Goal: Task Accomplishment & Management: Complete application form

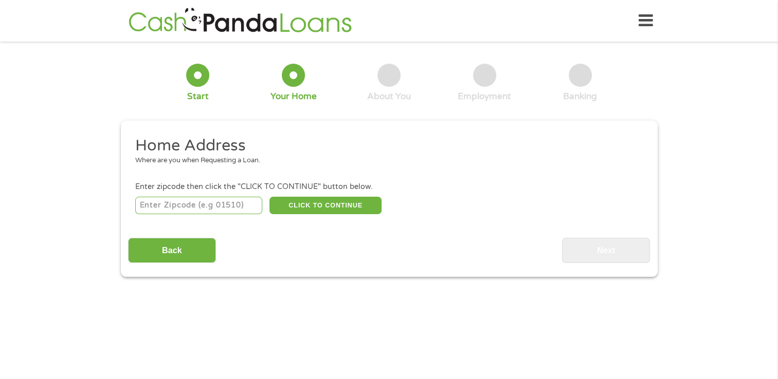
click at [222, 209] on input "number" at bounding box center [198, 205] width 127 height 17
type input "54022"
click at [323, 209] on button "CLICK TO CONTINUE" at bounding box center [325, 205] width 112 height 17
type input "54022"
type input "[GEOGRAPHIC_DATA]"
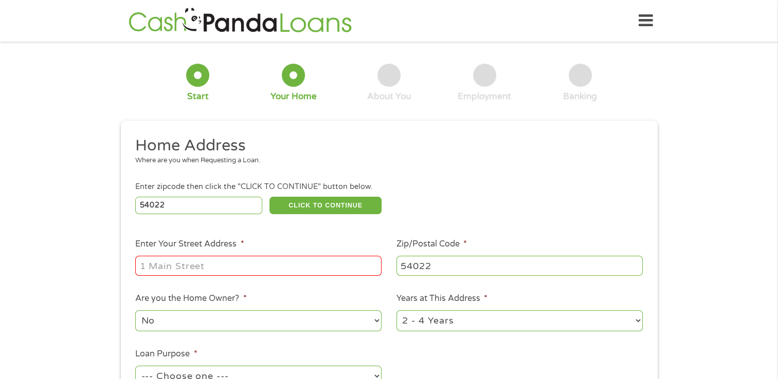
click at [300, 274] on input "Enter Your Street Address *" at bounding box center [258, 266] width 246 height 20
type input "[STREET_ADDRESS]"
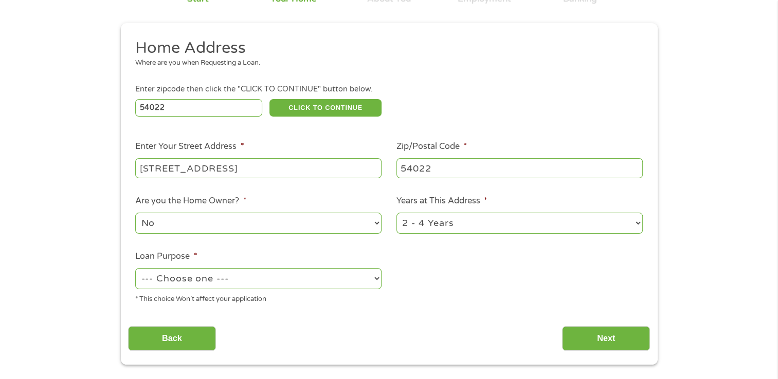
scroll to position [108, 0]
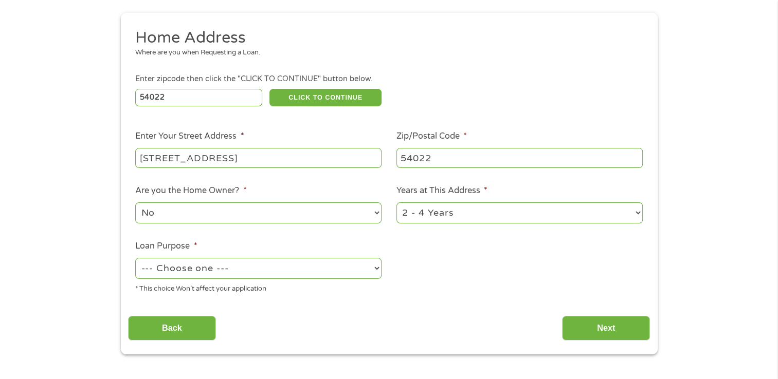
click at [299, 218] on select "No Yes" at bounding box center [258, 213] width 246 height 21
click at [135, 204] on select "No Yes" at bounding box center [258, 213] width 246 height 21
click at [293, 277] on select "--- Choose one --- Pay Bills Debt Consolidation Home Improvement Major Purchase…" at bounding box center [258, 268] width 246 height 21
select select "paybills"
click at [135, 259] on select "--- Choose one --- Pay Bills Debt Consolidation Home Improvement Major Purchase…" at bounding box center [258, 268] width 246 height 21
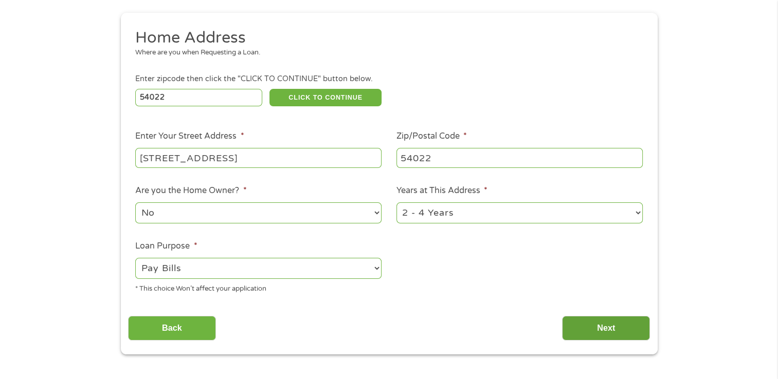
click at [608, 321] on input "Next" at bounding box center [606, 328] width 88 height 25
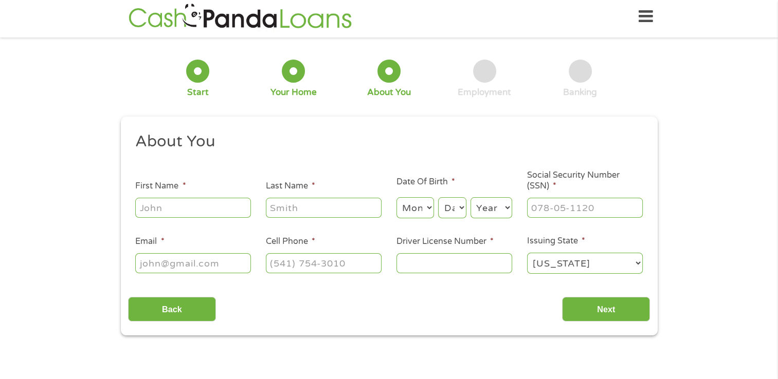
scroll to position [0, 0]
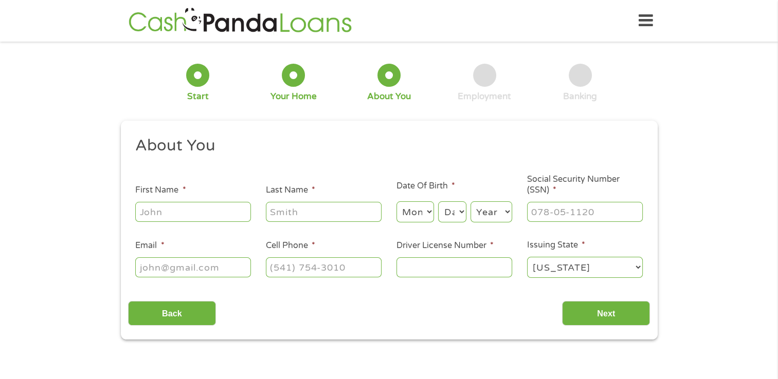
click at [205, 213] on input "First Name *" at bounding box center [193, 212] width 116 height 20
type input "[GEOGRAPHIC_DATA]"
type input "[PERSON_NAME]"
type input "[EMAIL_ADDRESS][DOMAIN_NAME]"
type input "[PHONE_NUMBER]"
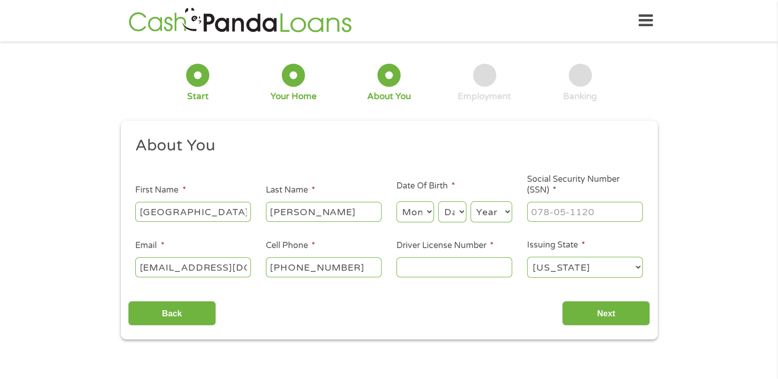
click at [430, 269] on input "Driver License Number *" at bounding box center [454, 268] width 116 height 20
type input "H5255401676702"
click at [580, 220] on input "___-__-____" at bounding box center [585, 212] width 116 height 20
type input "397-27-1080"
click at [605, 307] on input "Next" at bounding box center [606, 313] width 88 height 25
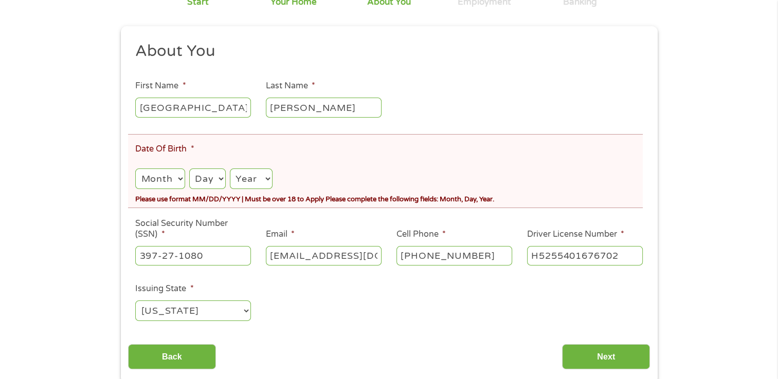
scroll to position [152, 0]
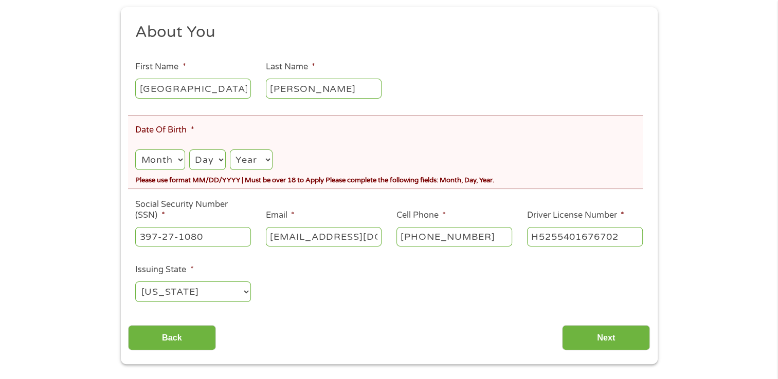
click at [173, 156] on select "Month 1 2 3 4 5 6 7 8 9 10 11 12" at bounding box center [159, 160] width 49 height 21
select select "7"
click at [135, 150] on select "Month 1 2 3 4 5 6 7 8 9 10 11 12" at bounding box center [159, 160] width 49 height 21
click at [208, 159] on select "Day 1 2 3 4 5 6 7 8 9 10 11 12 13 14 15 16 17 18 19 20 21 22 23 24 25 26 27 28 …" at bounding box center [207, 160] width 37 height 21
select select "27"
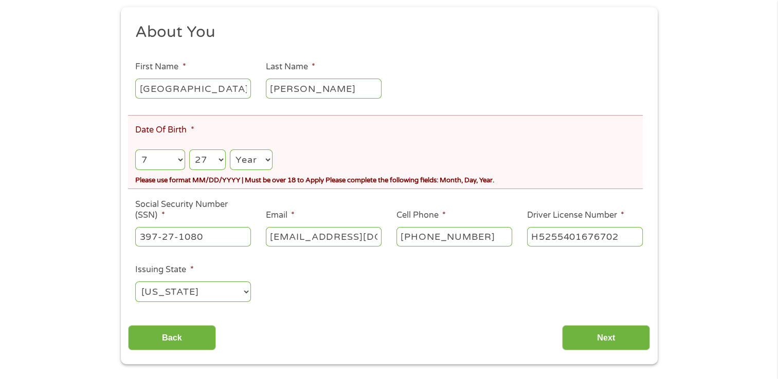
click at [189, 150] on select "Day 1 2 3 4 5 6 7 8 9 10 11 12 13 14 15 16 17 18 19 20 21 22 23 24 25 26 27 28 …" at bounding box center [207, 160] width 37 height 21
click at [249, 162] on select "Year [DATE] 2006 2005 2004 2003 2002 2001 2000 1999 1998 1997 1996 1995 1994 19…" at bounding box center [251, 160] width 42 height 21
select select "2006"
click at [231, 150] on select "Year [DATE] 2006 2005 2004 2003 2002 2001 2000 1999 1998 1997 1996 1995 1994 19…" at bounding box center [251, 160] width 42 height 21
click at [605, 345] on input "Next" at bounding box center [606, 337] width 88 height 25
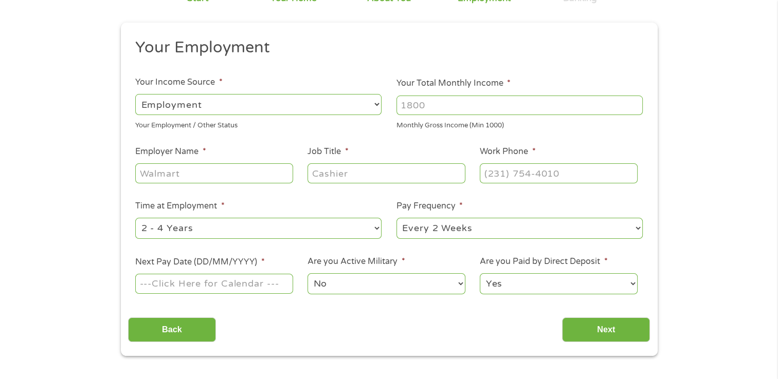
scroll to position [0, 0]
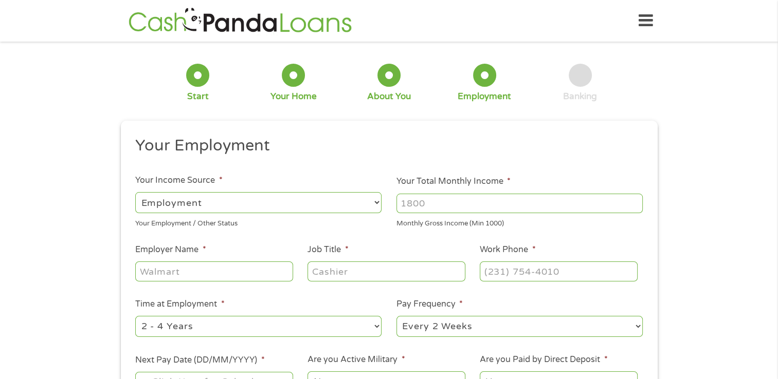
click at [438, 206] on input "Your Total Monthly Income *" at bounding box center [519, 204] width 246 height 20
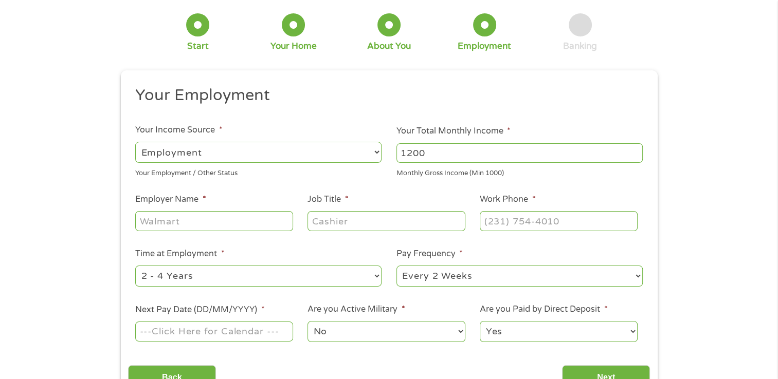
scroll to position [58, 0]
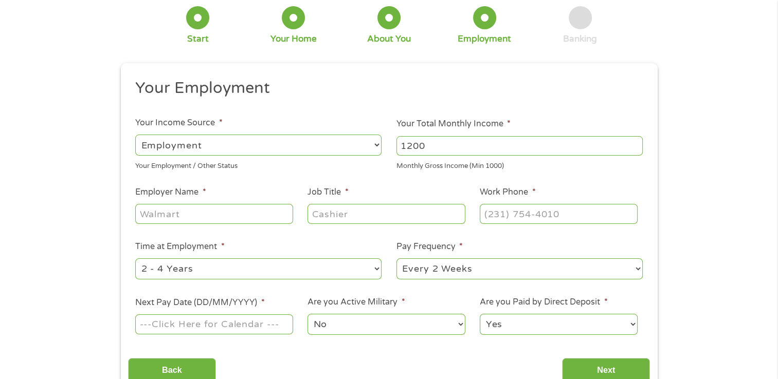
type input "1200"
click at [210, 215] on input "Employer Name *" at bounding box center [213, 214] width 157 height 20
type input "Aldi"
click at [337, 223] on input "Job Title *" at bounding box center [385, 214] width 157 height 20
type input "Cashier"
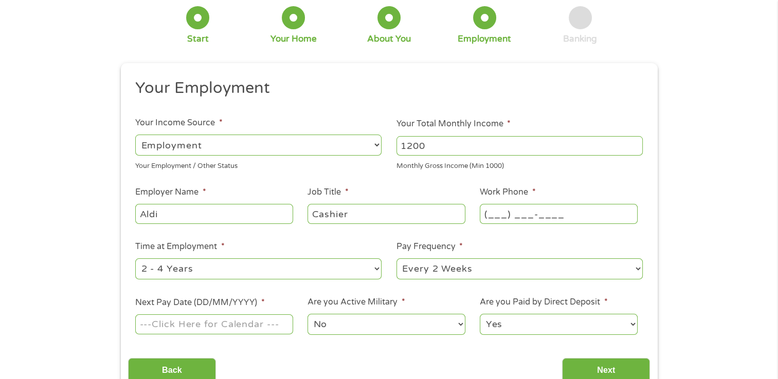
click at [546, 211] on input "(___) ___-____" at bounding box center [558, 214] width 157 height 20
type input "[PHONE_NUMBER]"
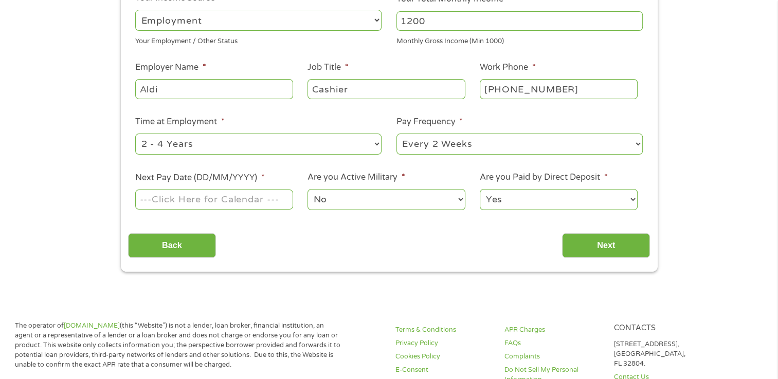
scroll to position [185, 0]
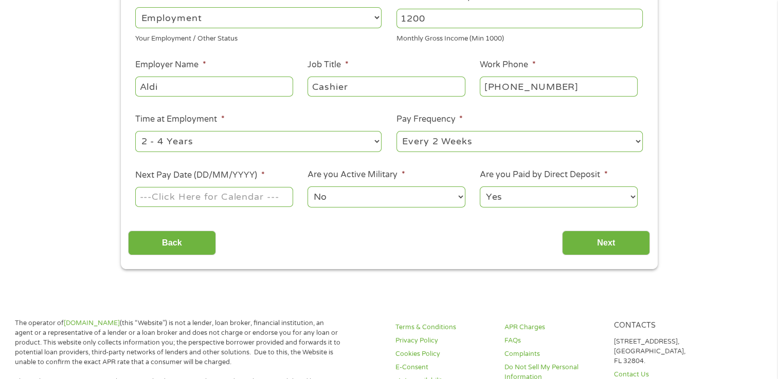
click at [273, 196] on input "Next Pay Date (DD/MM/YYYY) *" at bounding box center [213, 197] width 157 height 20
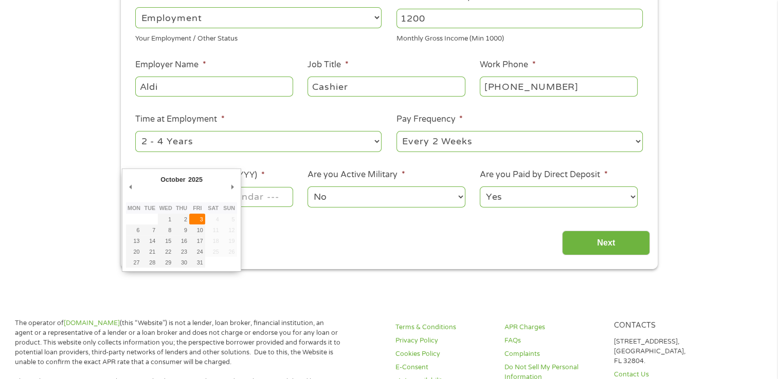
type input "[DATE]"
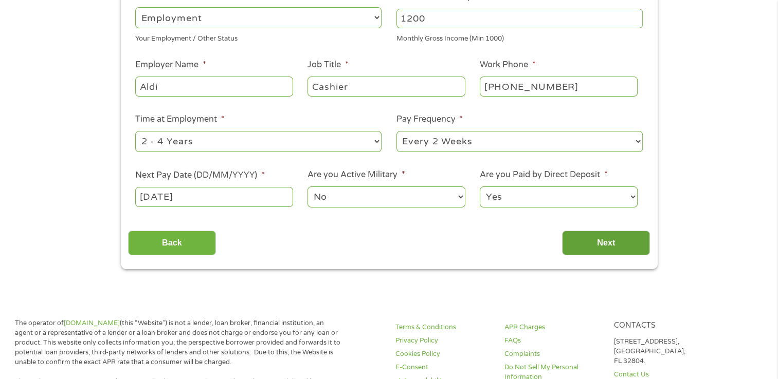
click at [603, 247] on input "Next" at bounding box center [606, 243] width 88 height 25
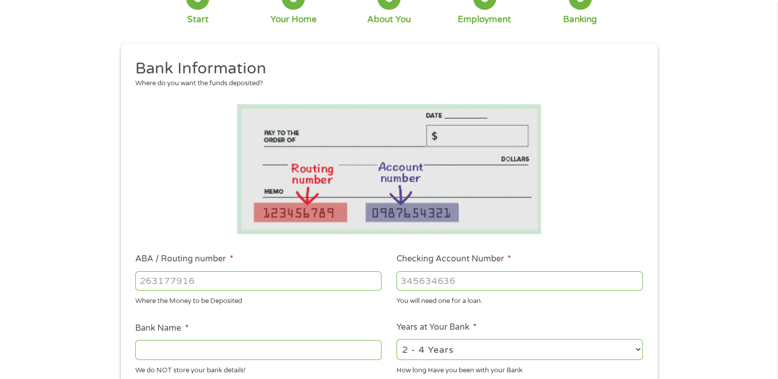
scroll to position [78, 0]
click at [320, 277] on input "ABA / Routing number *" at bounding box center [258, 280] width 246 height 20
type input "084106768"
type input "EVOLVE BANK AND TRUST"
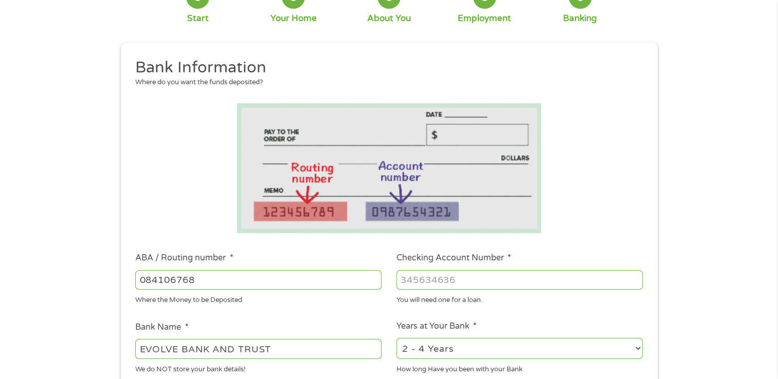
type input "084106768"
click at [450, 277] on input "Checking Account Number *" at bounding box center [519, 280] width 246 height 20
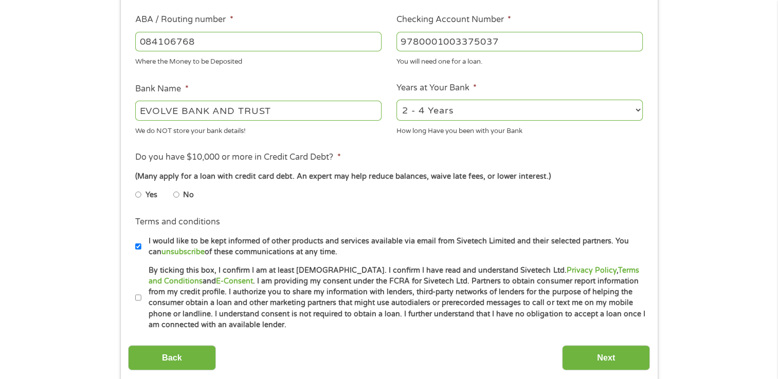
scroll to position [318, 0]
type input "9780001003375037"
click at [178, 192] on input "No" at bounding box center [176, 194] width 6 height 16
radio input "true"
click at [135, 291] on li "Terms and conditions * By ticking this box, I confirm I am at least [DEMOGRAPHI…" at bounding box center [389, 297] width 522 height 66
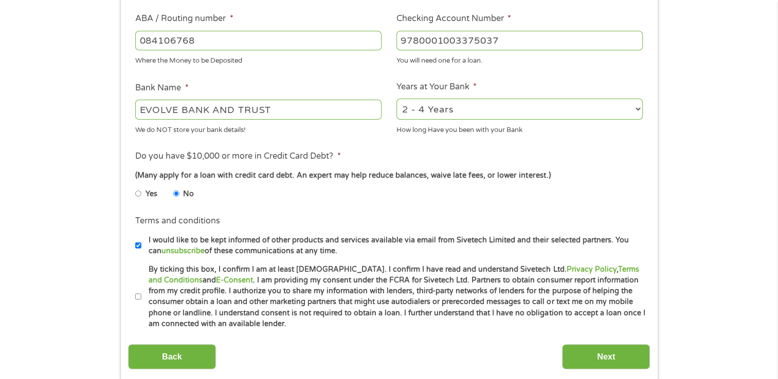
click at [137, 245] on input "I would like to be kept informed of other products and services available via e…" at bounding box center [138, 246] width 6 height 16
checkbox input "false"
click at [137, 296] on input "By ticking this box, I confirm I am at least [DEMOGRAPHIC_DATA]. I confirm I ha…" at bounding box center [138, 297] width 6 height 16
checkbox input "true"
click at [605, 359] on input "Next" at bounding box center [606, 356] width 88 height 25
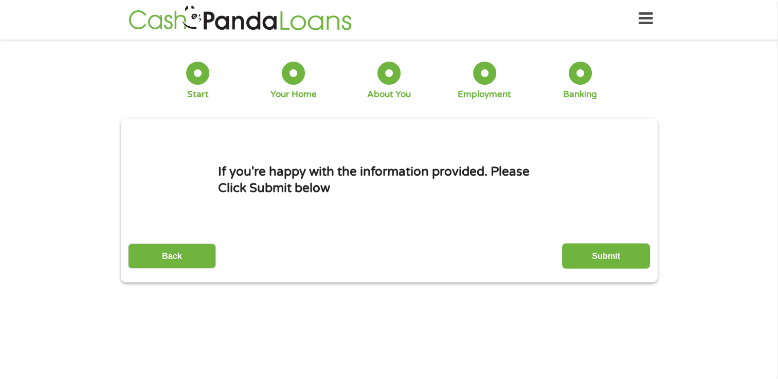
scroll to position [0, 0]
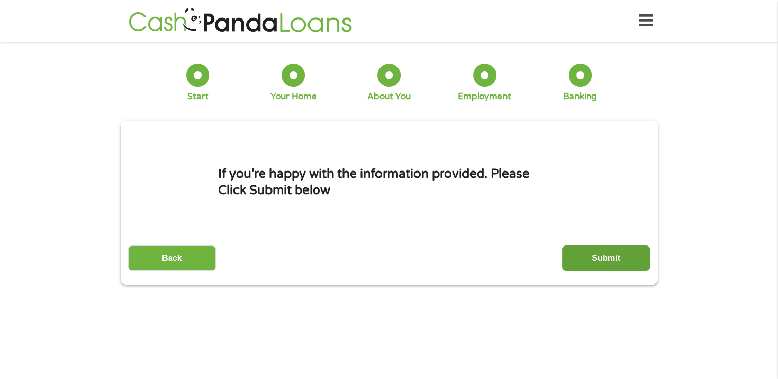
click at [594, 260] on input "Submit" at bounding box center [606, 258] width 88 height 25
